Goal: Task Accomplishment & Management: Complete application form

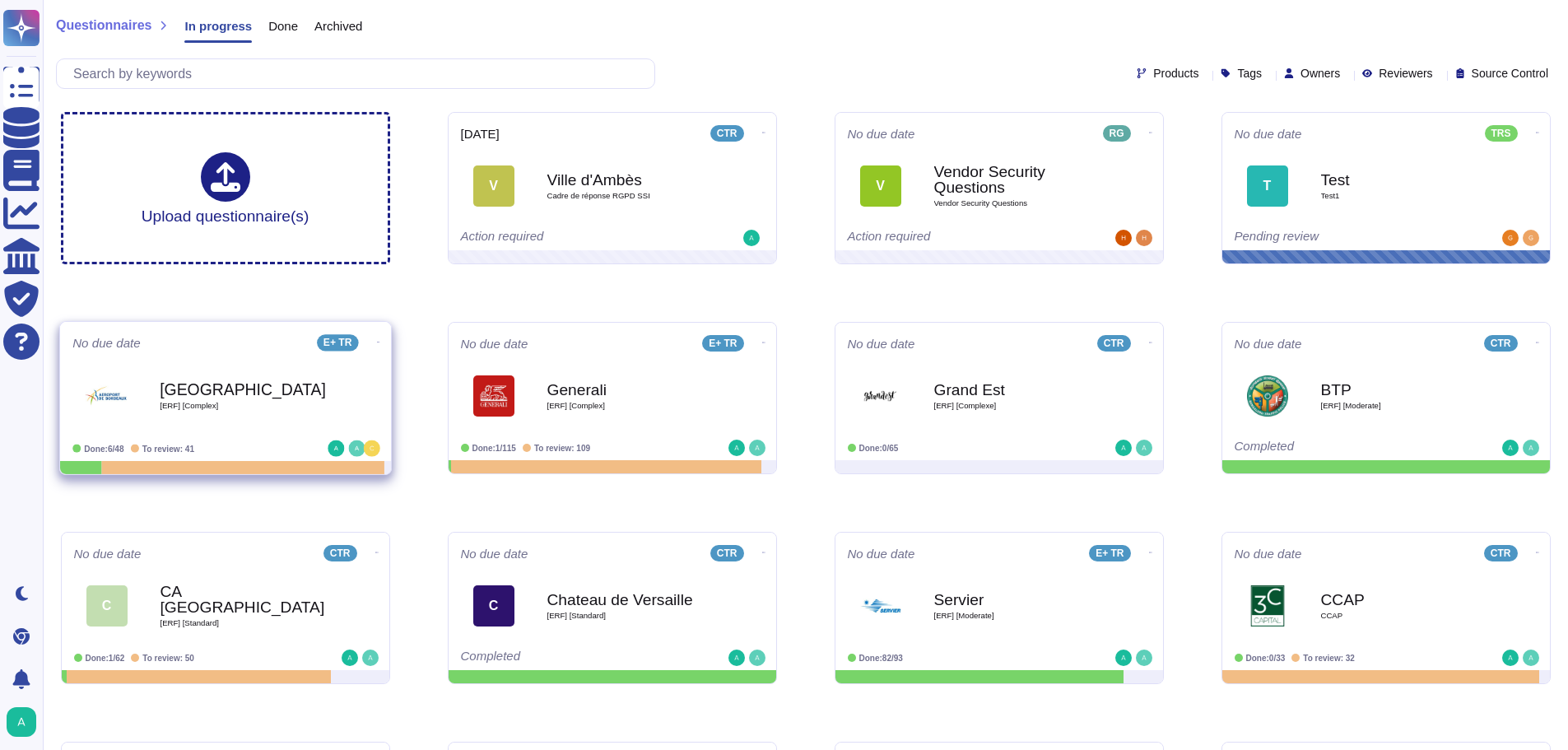
click at [235, 417] on div "Bordeaux [ERF] [Complex]" at bounding box center [242, 395] width 166 height 67
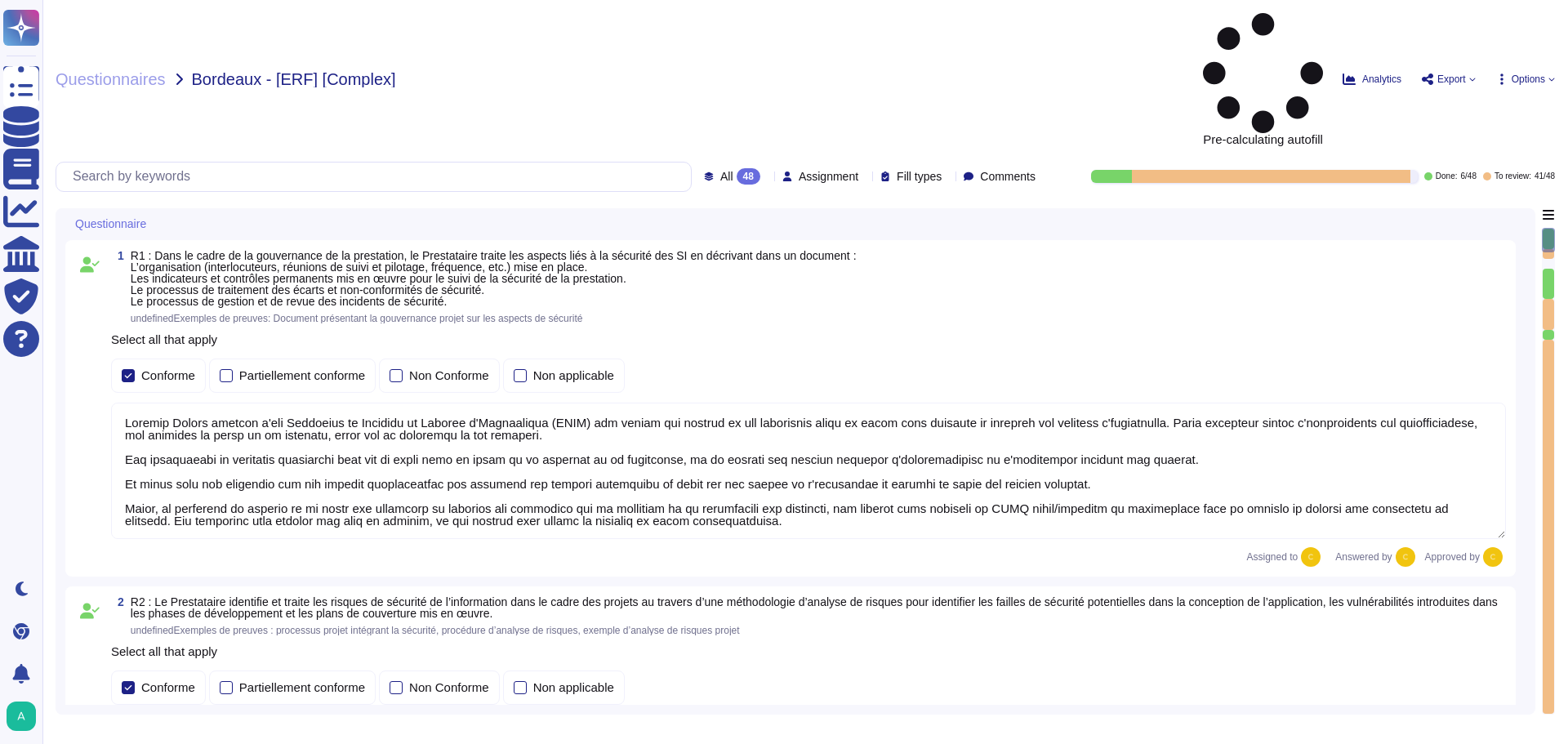
type textarea "Loremip Dolors ametcon a'eli Seddoeius te Incididu ut Laboree d'Magnaaliqua (EN…"
type textarea "Loremip Dolors ametcon adipiscingelitse doe temporin utla e do magnaali en a'mi…"
type textarea "Edenred France dispose d'une Politique de Sécurité du Système d'Information (PS…"
type textarea "Edenred France crée et maintient un inventaire des actifs à l'aide de la Config…"
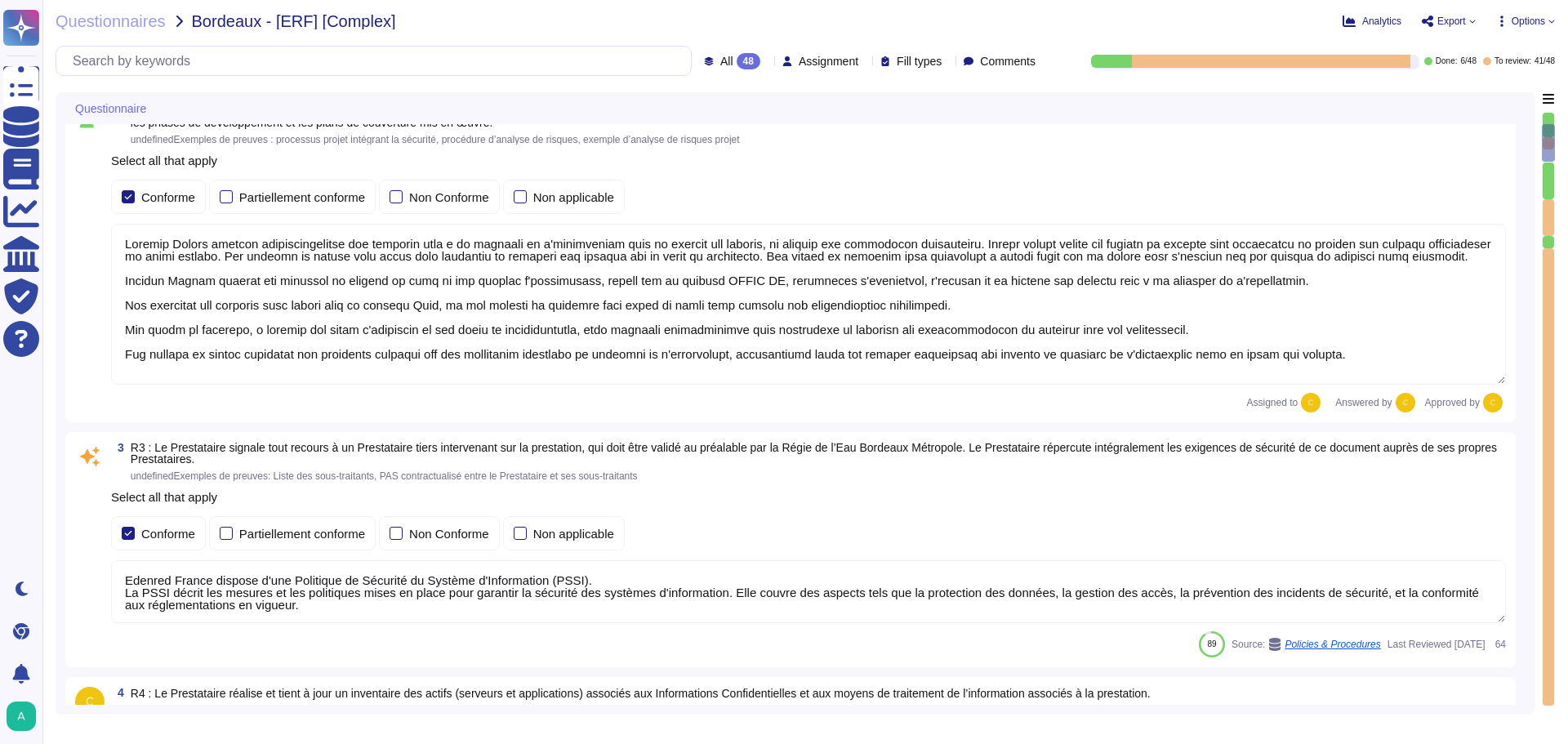
type textarea "Edenred France a mis en place plusieurs dispositifs pour lutter contre l'intrus…"
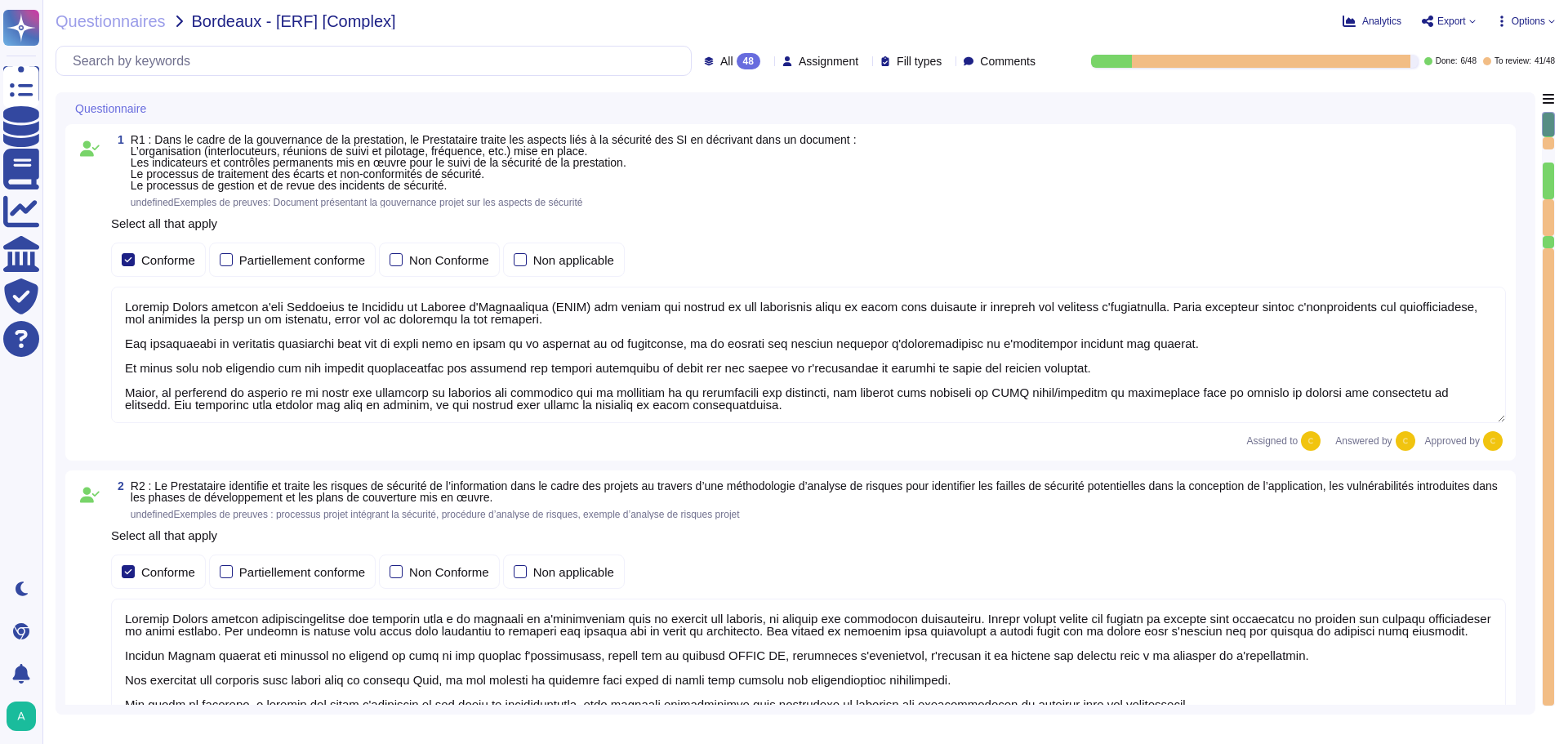
click at [156, 109] on icon at bounding box center [156, 109] width 0 height 0
click at [948, 62] on icon at bounding box center [948, 62] width 0 height 0
click at [1472, 74] on div "All 48 Assignment Fill types Comments Done: 6 / 48 To review: 41 / 48" at bounding box center [804, 61] width 1499 height 30
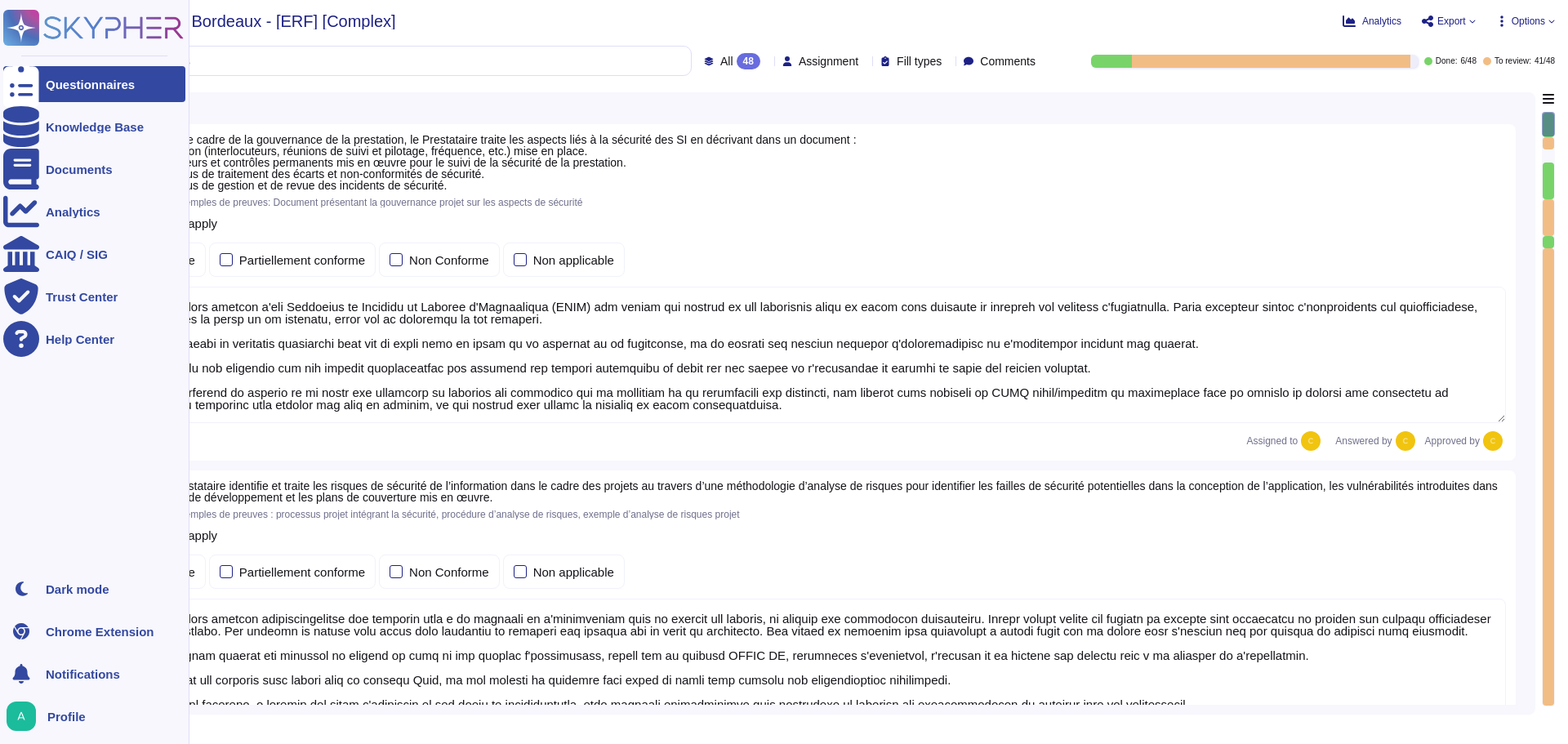
click at [68, 82] on div "Questionnaires" at bounding box center [90, 84] width 89 height 12
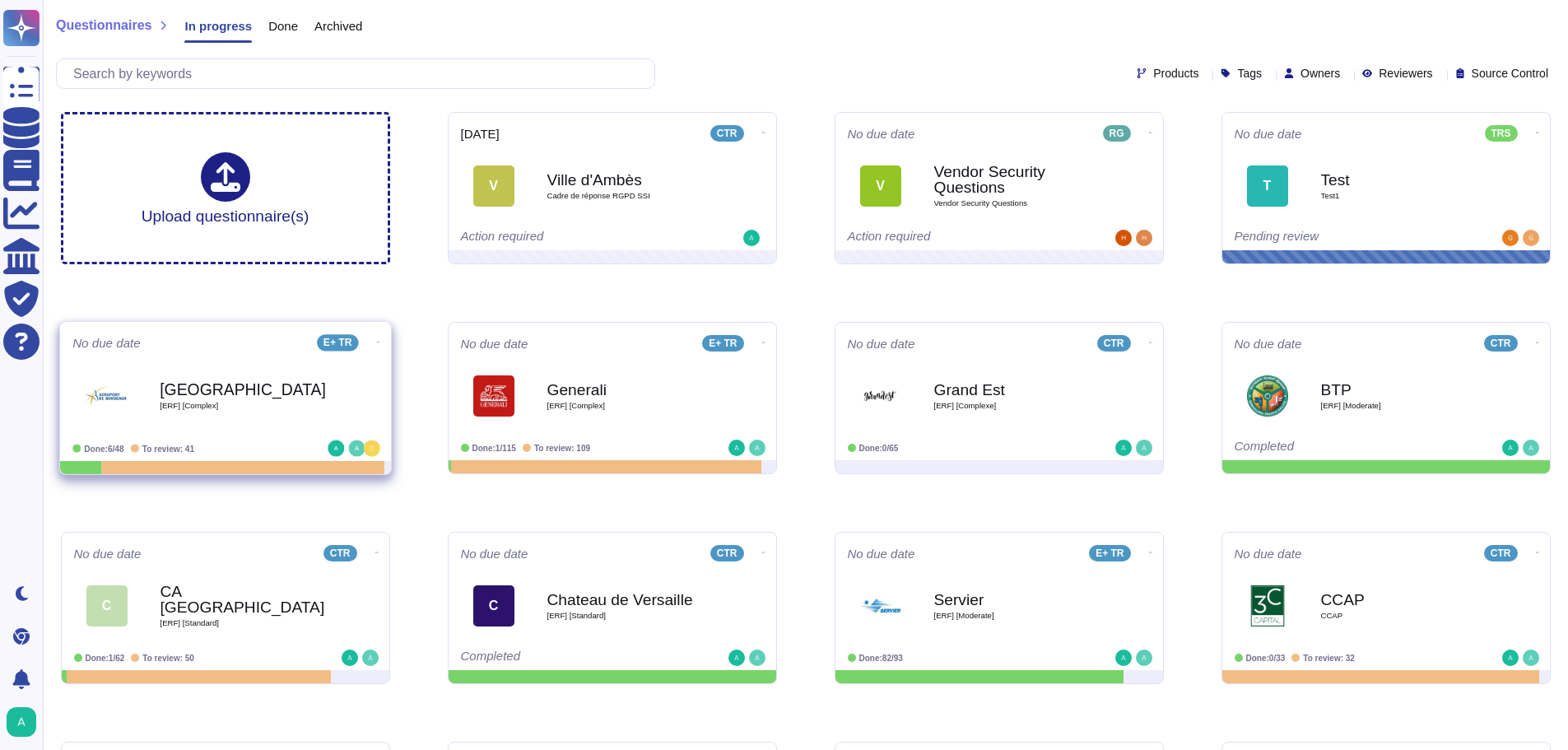
click at [762, 135] on icon at bounding box center [763, 133] width 3 height 4
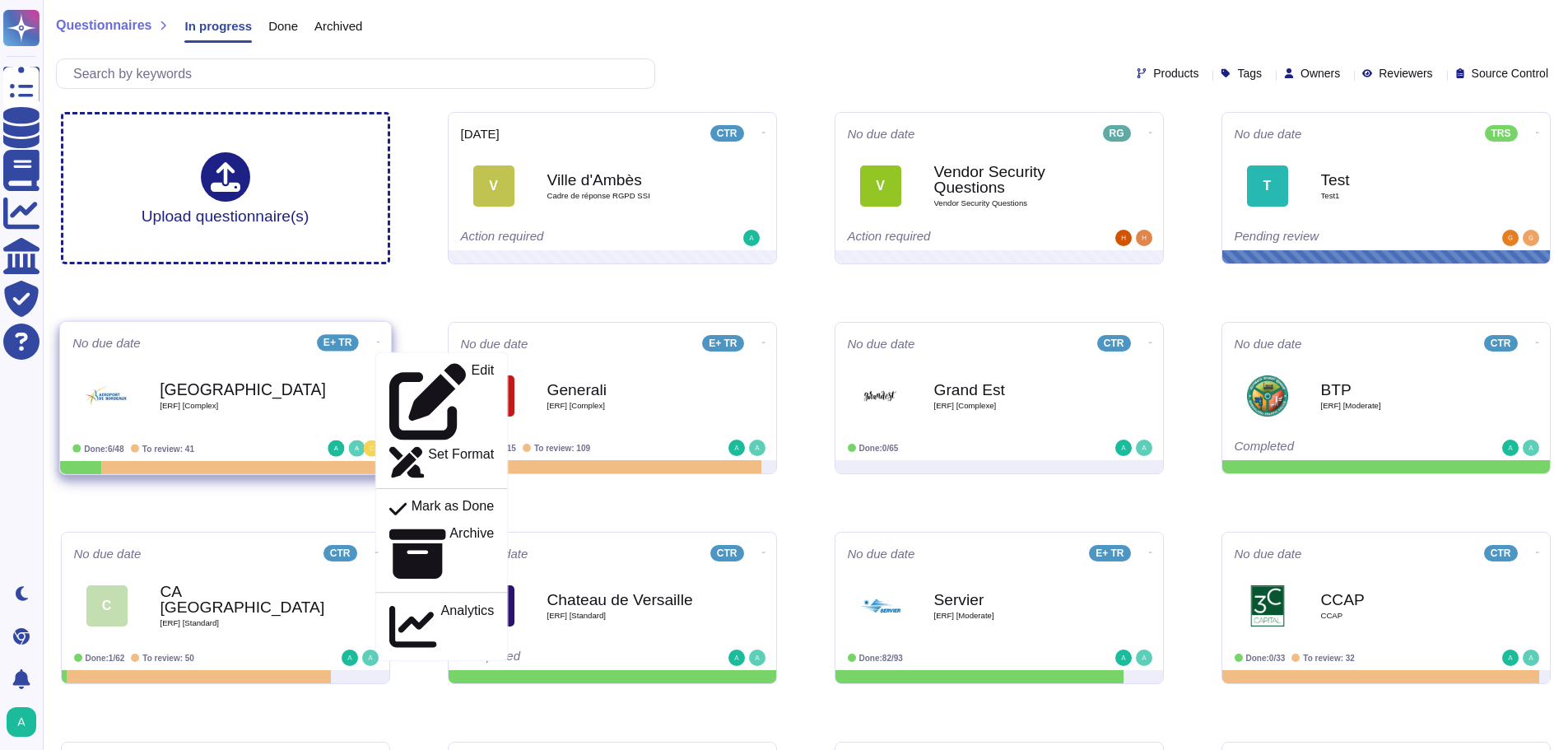
click at [376, 340] on icon at bounding box center [377, 342] width 3 height 4
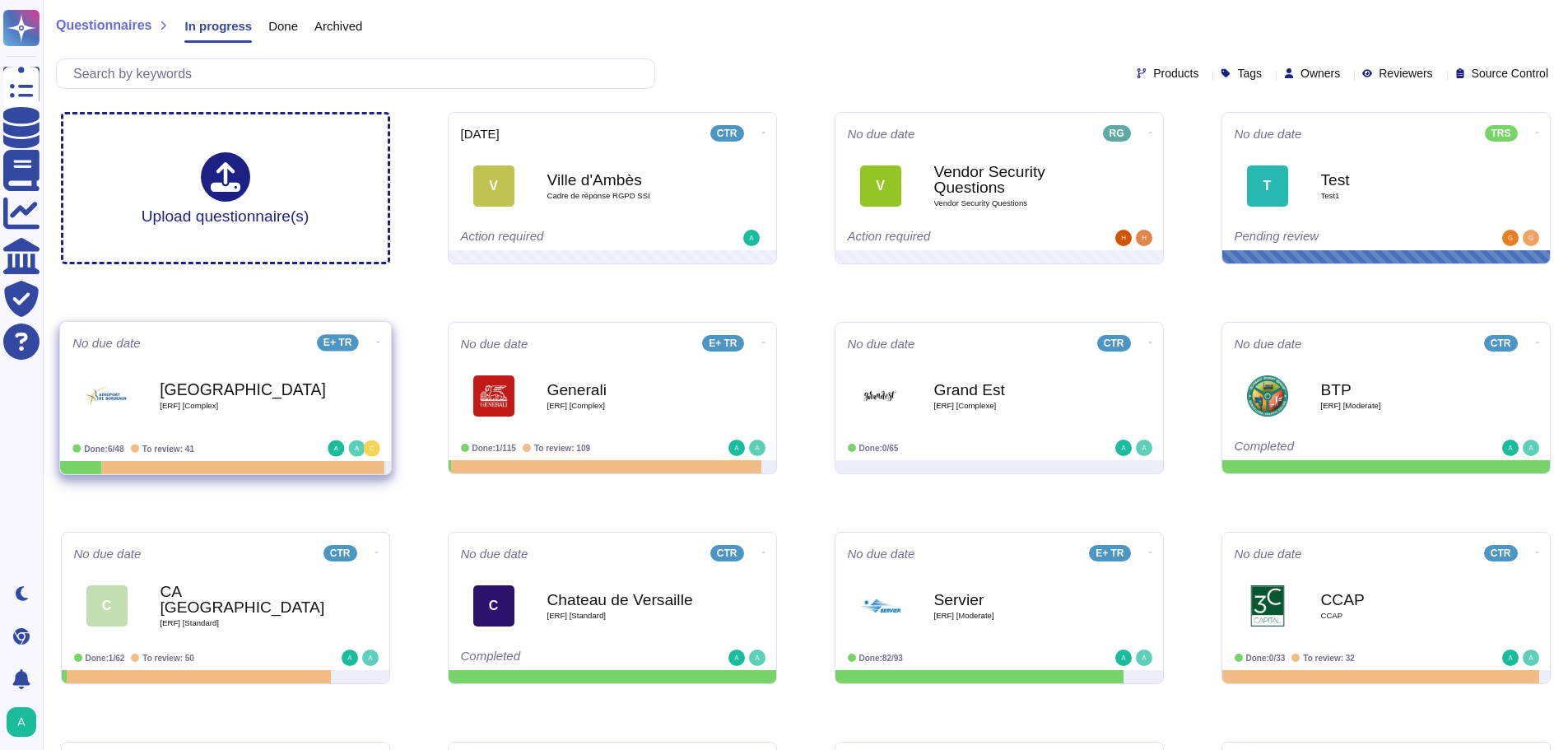
click at [762, 135] on icon at bounding box center [763, 133] width 3 height 4
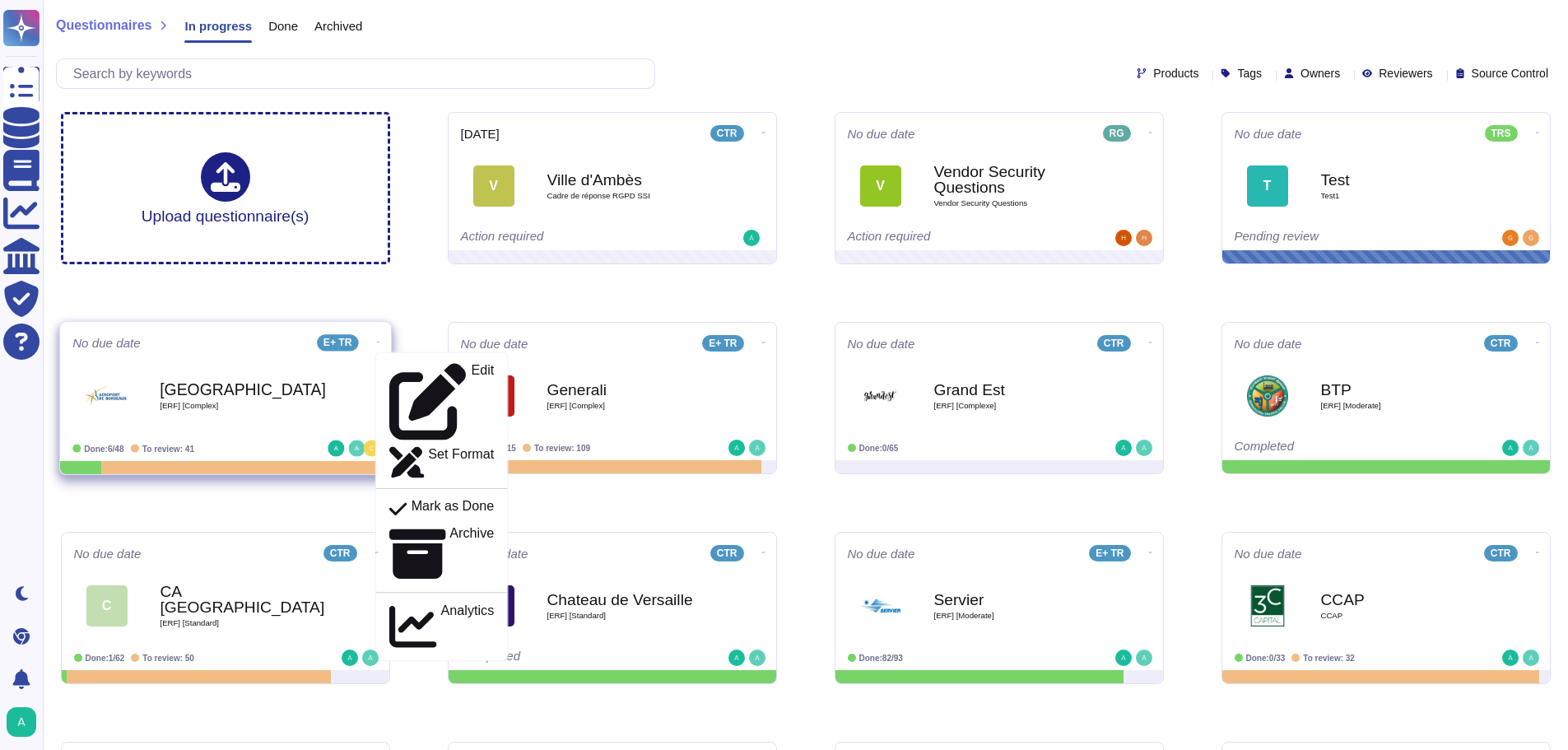
click at [183, 381] on b "[GEOGRAPHIC_DATA]" at bounding box center [242, 388] width 166 height 16
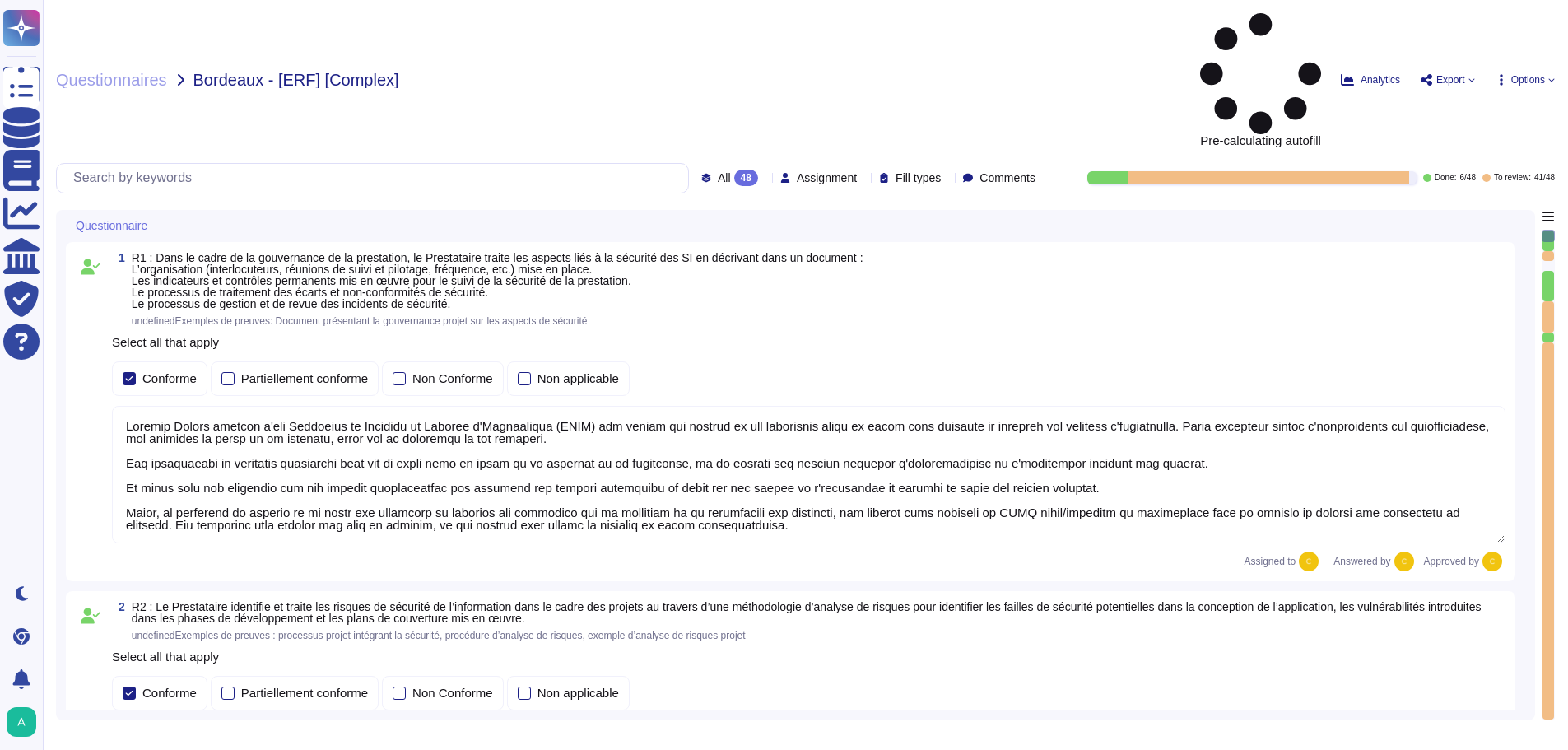
type textarea "Loremip Dolors ametcon a'eli Seddoeius te Incididu ut Laboree d'Magnaaliqua (EN…"
type textarea "Loremip Dolors ametcon adipiscingelitse doe temporin utla e do magnaali en a'mi…"
type textarea "Edenred France dispose d'une Politique de Sécurité du Système d'Information (PS…"
type textarea "Edenred France crée et maintient un inventaire des actifs à l'aide de la Config…"
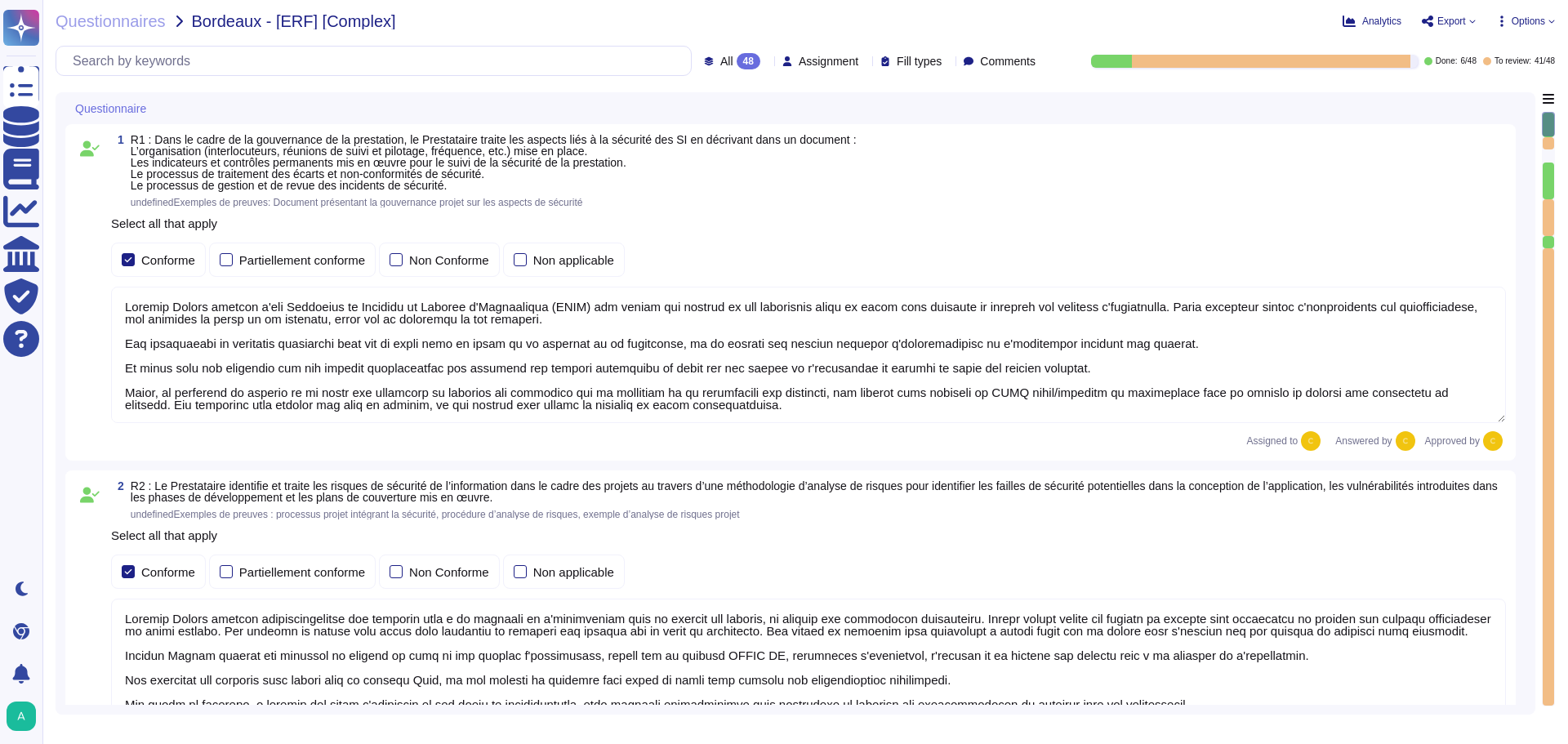
click at [745, 57] on div "All 48 Assignment Fill types Comments" at bounding box center [873, 61] width 338 height 16
click at [767, 62] on icon at bounding box center [767, 62] width 0 height 0
click at [1474, 18] on icon at bounding box center [1472, 21] width 7 height 7
click at [1549, 22] on icon at bounding box center [1551, 21] width 7 height 7
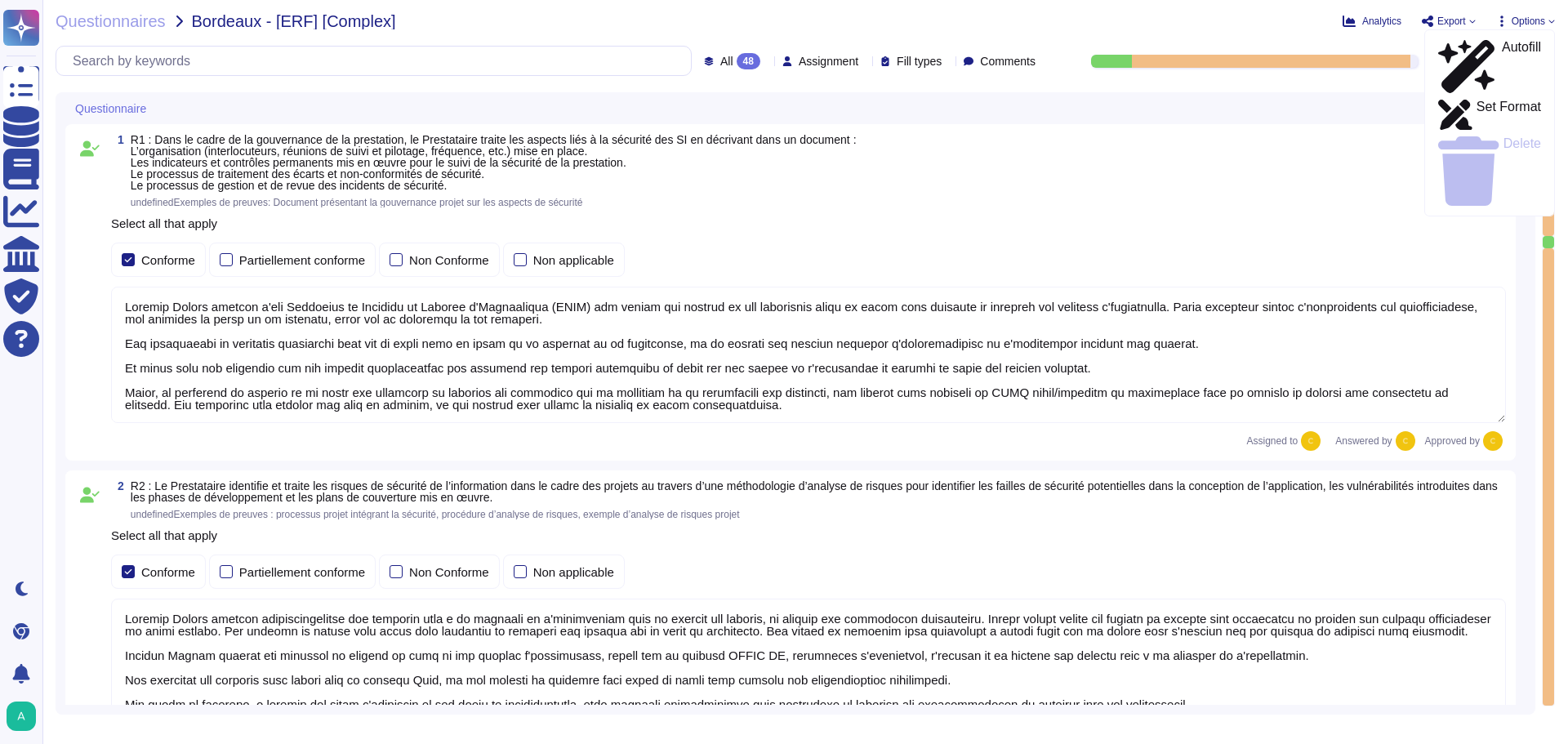
scroll to position [2, 0]
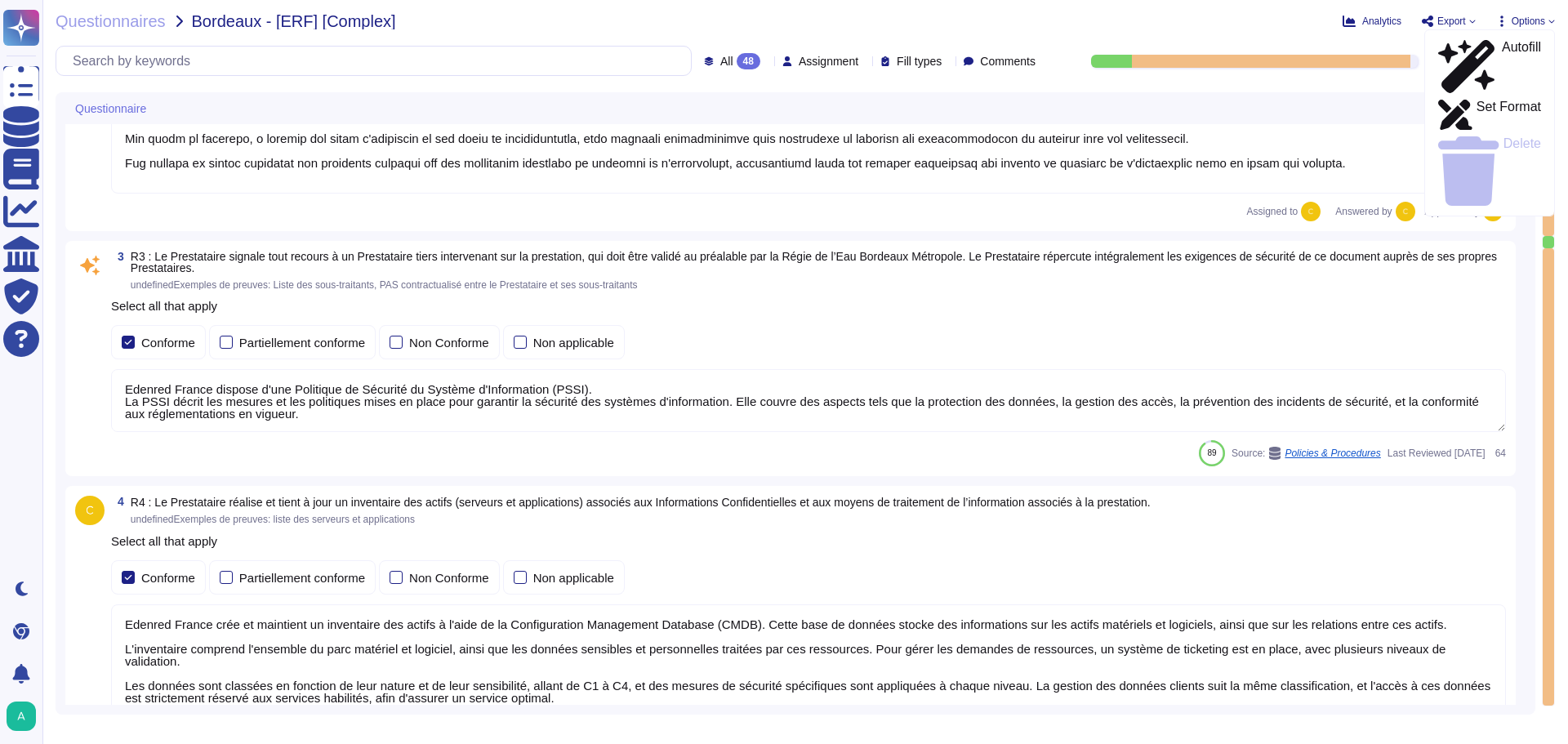
type textarea "Edenred France a mis en place plusieurs dispositifs pour lutter contre l'intrus…"
type textarea "Edenred France effectue des analyses quotidiennes et hebdomadaires avec des sol…"
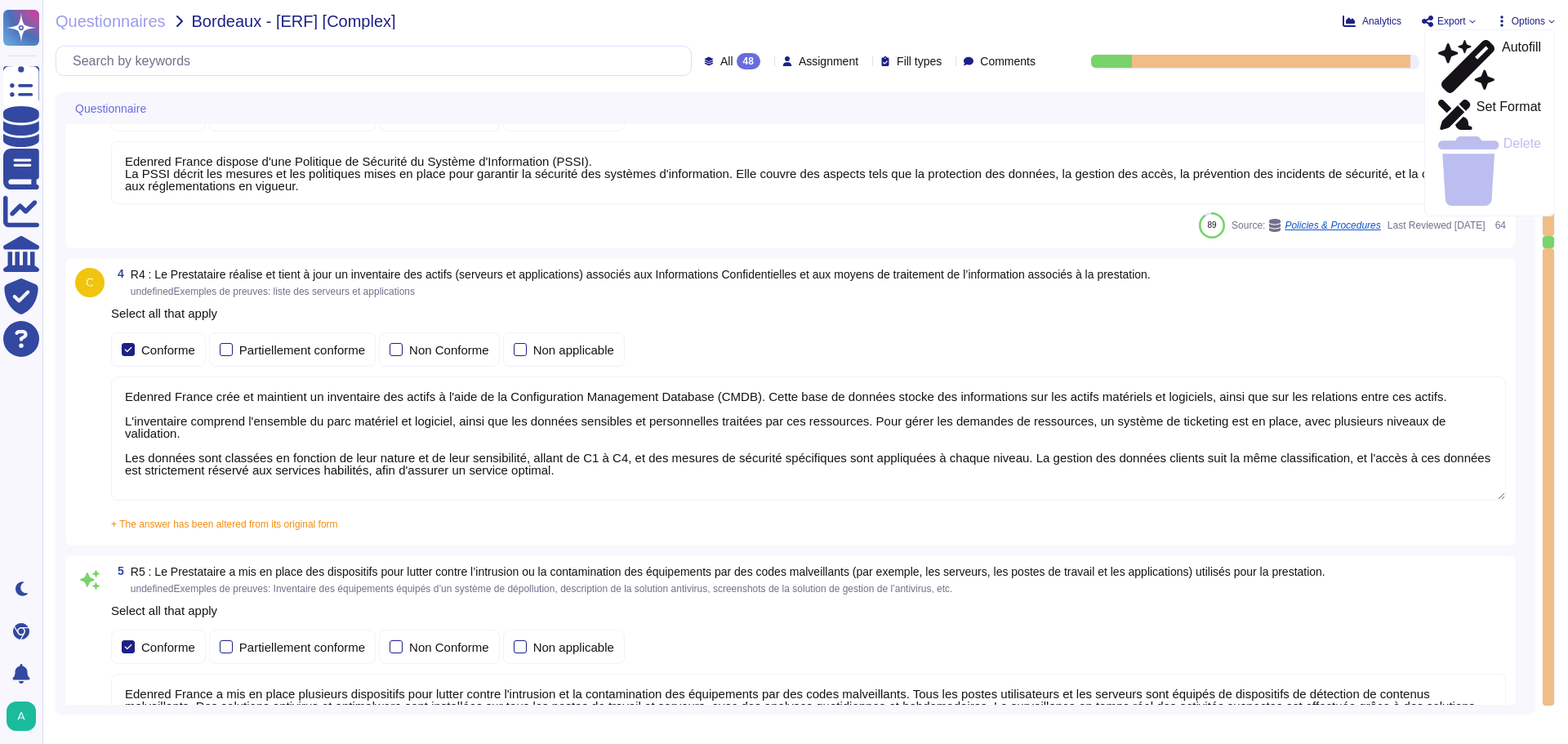
type textarea "Edenred France a mis en place un processus de gestion des correctifs bien défin…"
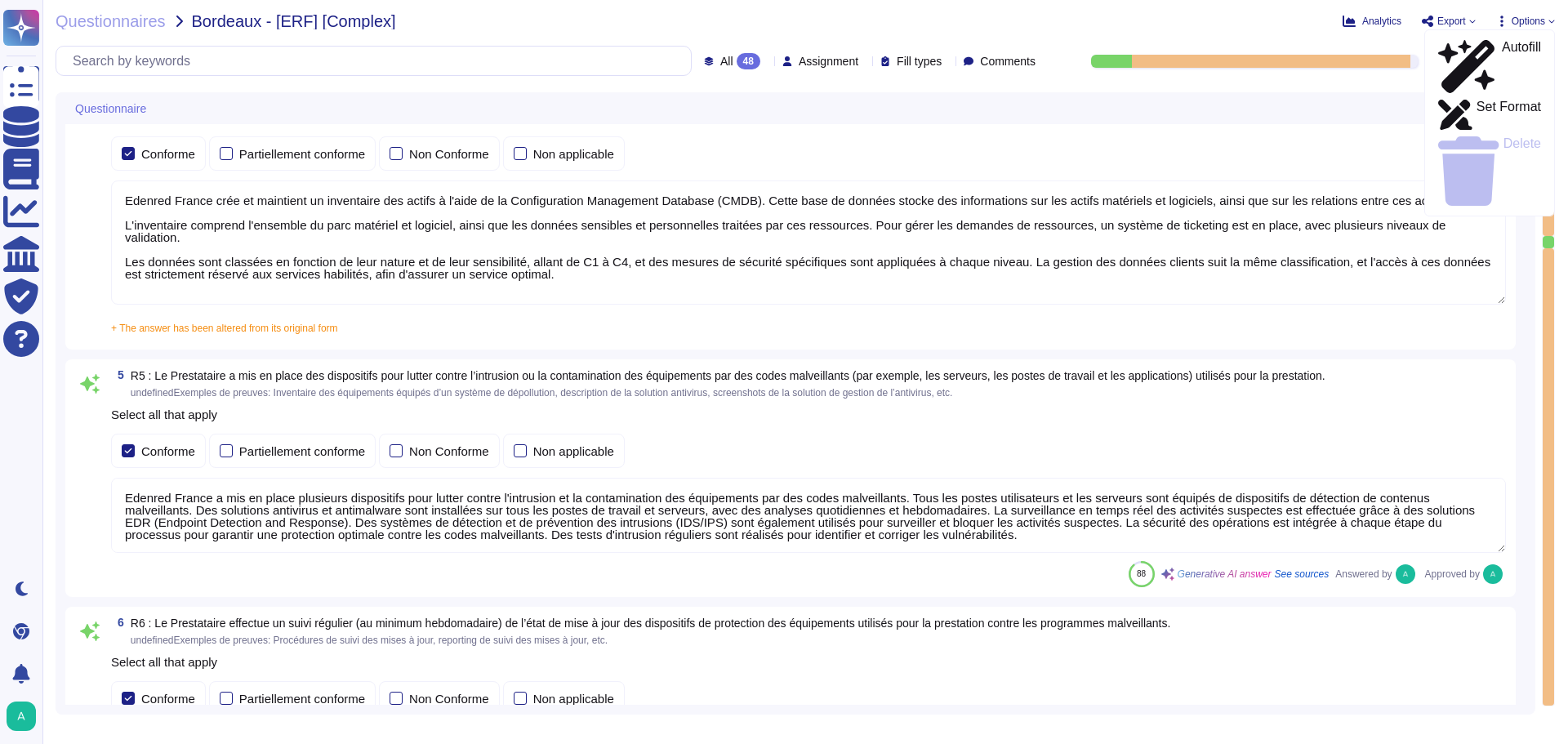
click at [166, 109] on div "Questionnaire" at bounding box center [681, 108] width 1231 height 32
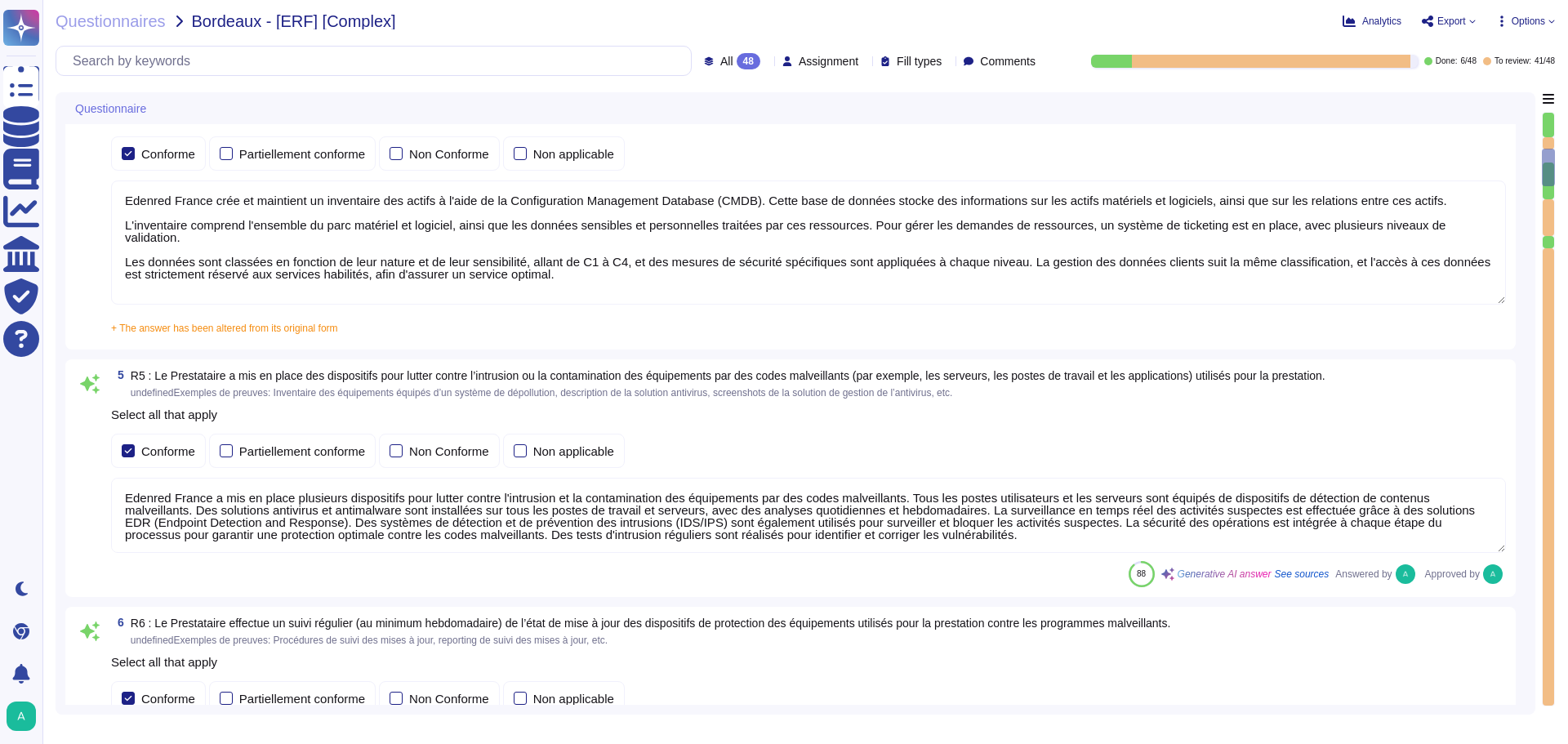
click at [156, 109] on icon at bounding box center [156, 109] width 0 height 0
click at [374, 87] on div "Questionnaires Bordeaux - [ERF] [Complex] Analytics Export Copy link Download O…" at bounding box center [804, 372] width 1525 height 744
